Goal: Navigation & Orientation: Find specific page/section

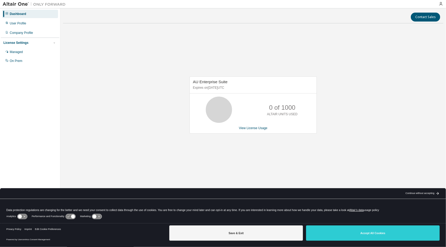
click at [422, 193] on div "Continue without accepting" at bounding box center [419, 193] width 29 height 4
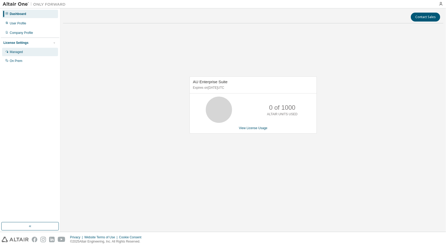
click at [15, 54] on div "Managed" at bounding box center [16, 52] width 13 height 4
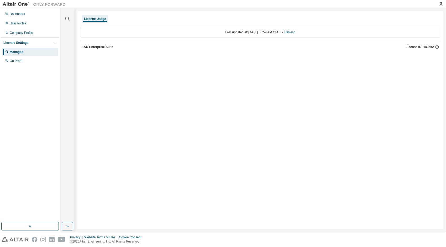
click at [82, 46] on icon "button" at bounding box center [82, 46] width 3 height 3
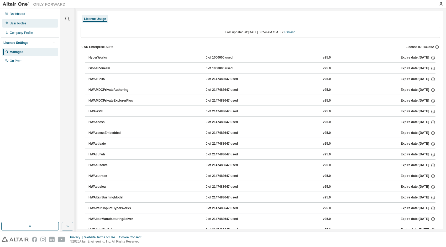
click at [24, 26] on div "User Profile" at bounding box center [30, 23] width 56 height 8
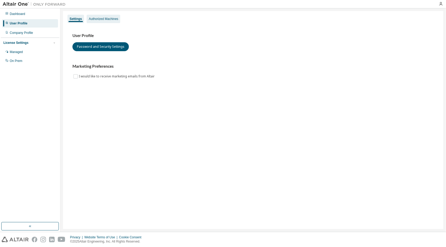
click at [92, 20] on div "Authorized Machines" at bounding box center [103, 19] width 29 height 4
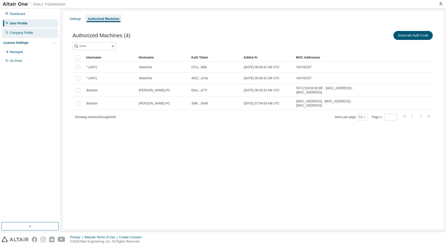
click at [29, 34] on div "Company Profile" at bounding box center [21, 33] width 23 height 4
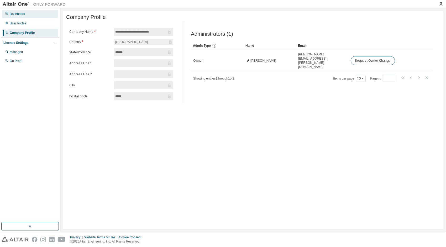
click at [18, 17] on div "Dashboard" at bounding box center [30, 14] width 56 height 8
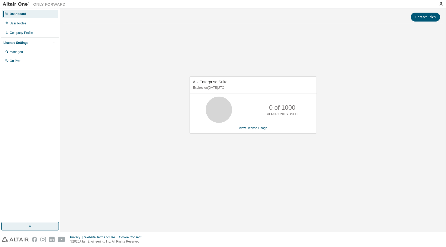
click at [32, 223] on div "Dashboard User Profile Company Profile License Settings Managed On Prem" at bounding box center [30, 119] width 60 height 223
click at [32, 223] on button "button" at bounding box center [29, 226] width 57 height 8
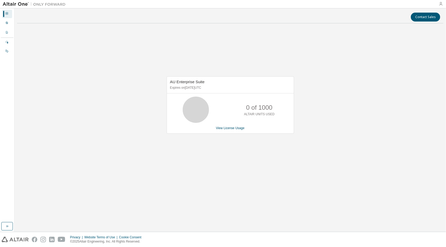
drag, startPoint x: 440, startPoint y: 7, endPoint x: 440, endPoint y: 3, distance: 3.9
click at [440, 3] on div at bounding box center [440, 4] width 10 height 8
click at [440, 3] on icon "button" at bounding box center [440, 4] width 4 height 4
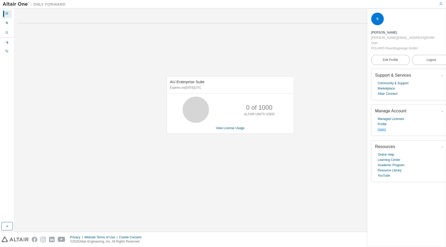
click at [380, 127] on link "Users" at bounding box center [382, 129] width 8 height 5
click at [439, 108] on span "button" at bounding box center [441, 111] width 5 height 6
click at [380, 127] on link "Users" at bounding box center [382, 129] width 8 height 5
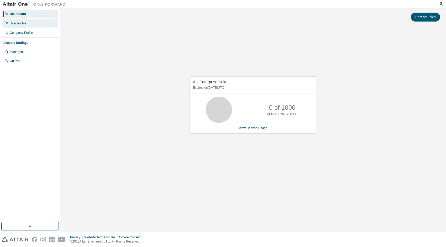
click at [20, 20] on div "User Profile" at bounding box center [30, 23] width 56 height 8
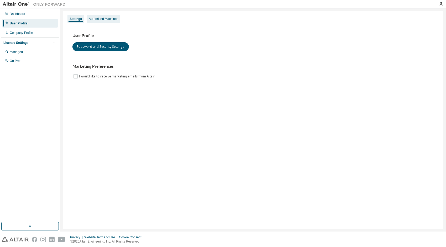
click at [103, 19] on div "Authorized Machines" at bounding box center [103, 19] width 29 height 4
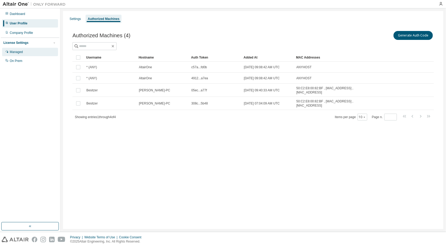
click at [17, 50] on div "Managed" at bounding box center [16, 52] width 13 height 4
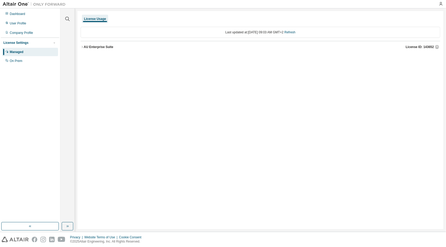
click at [81, 45] on button "AU Enterprise Suite License ID: 143652" at bounding box center [260, 47] width 359 height 12
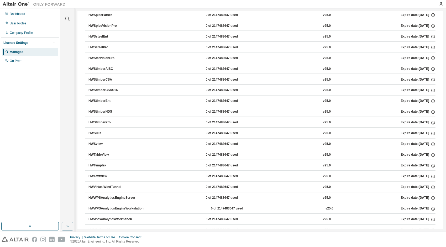
scroll to position [3320, 0]
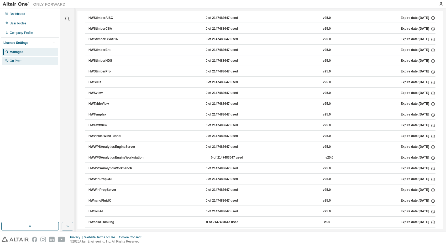
click at [28, 62] on div "On Prem" at bounding box center [30, 61] width 56 height 8
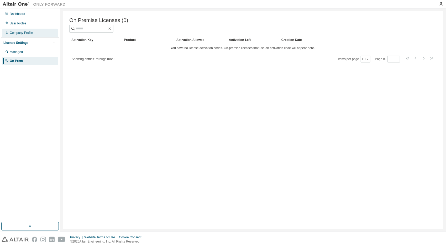
click at [26, 32] on div "Company Profile" at bounding box center [21, 33] width 23 height 4
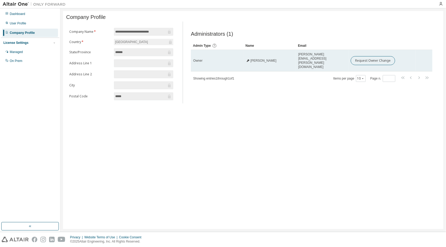
click at [247, 59] on icon at bounding box center [247, 60] width 3 height 3
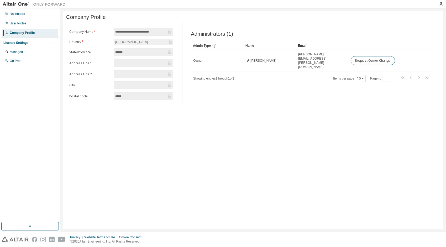
drag, startPoint x: 247, startPoint y: 58, endPoint x: 259, endPoint y: 72, distance: 18.6
click at [259, 75] on div "Showing entries 1 through 1 of 1 Items per page 10 Page n. *" at bounding box center [311, 79] width 241 height 8
